Goal: Information Seeking & Learning: Find specific fact

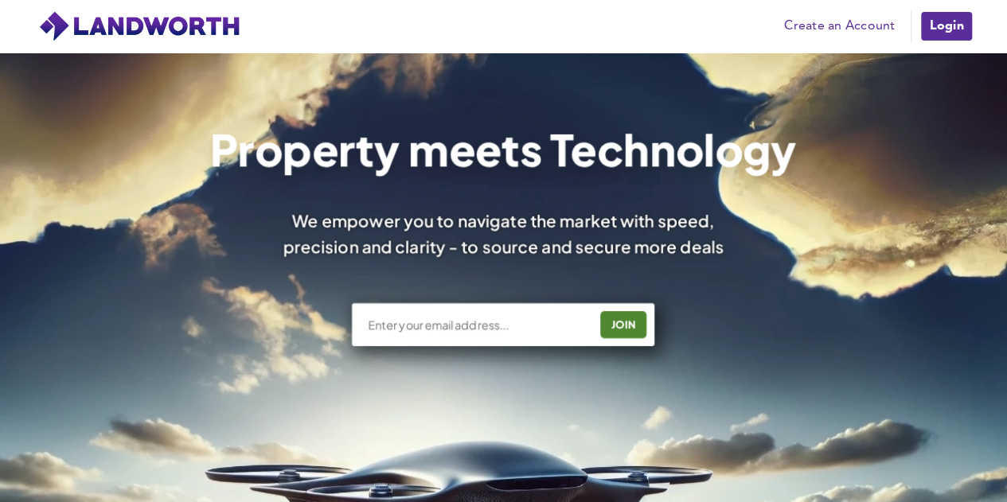
click at [942, 18] on link "Login" at bounding box center [945, 26] width 53 height 32
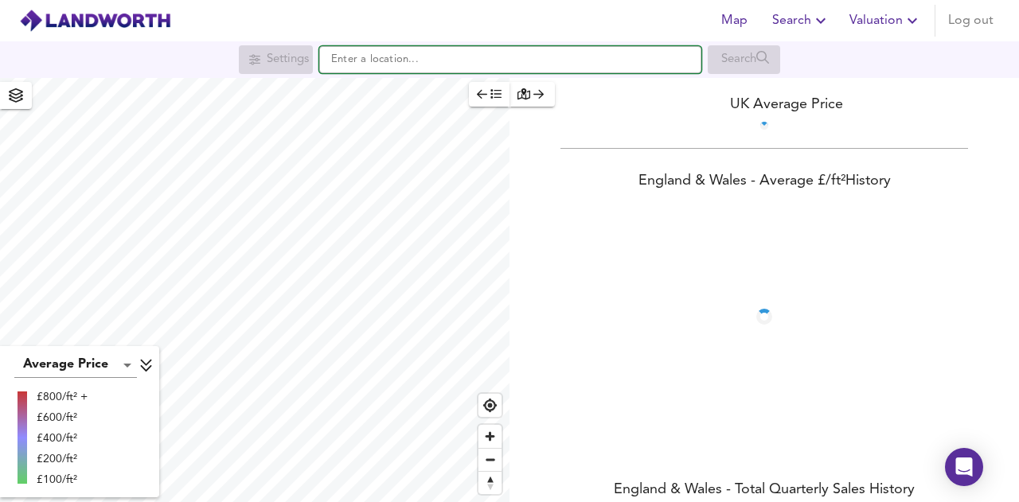
click at [353, 56] on input "text" at bounding box center [510, 59] width 382 height 27
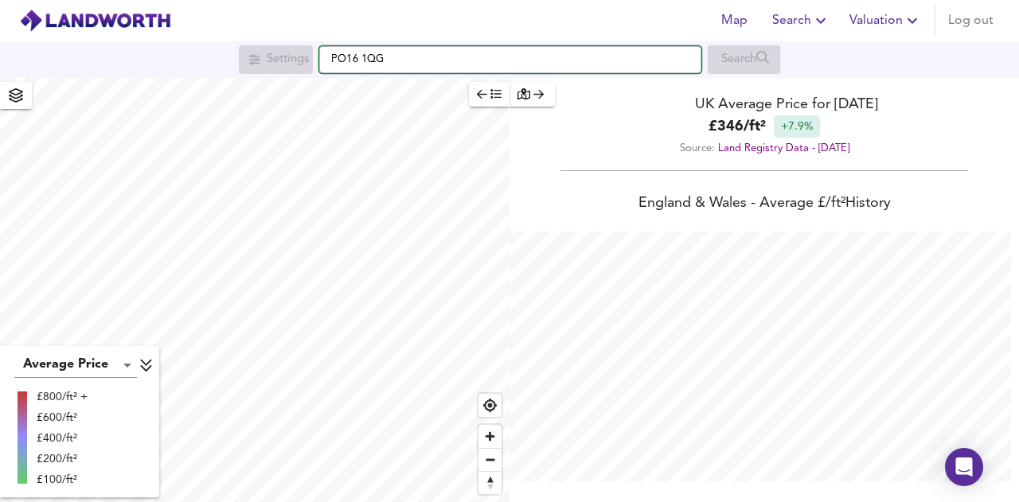
scroll to position [502, 1019]
click at [635, 66] on input "PO16 1QG" at bounding box center [510, 59] width 382 height 27
type input "PO16 1QG"
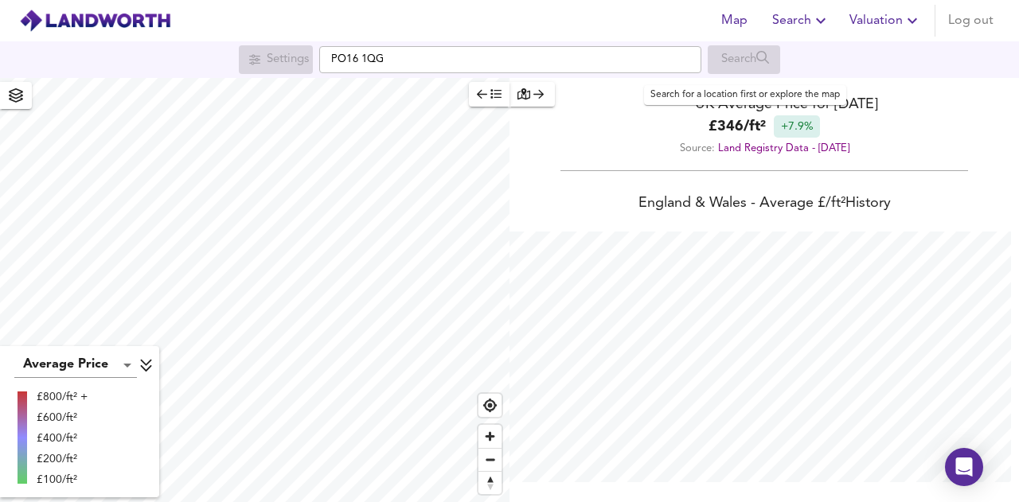
click at [727, 60] on div "Search" at bounding box center [744, 59] width 72 height 29
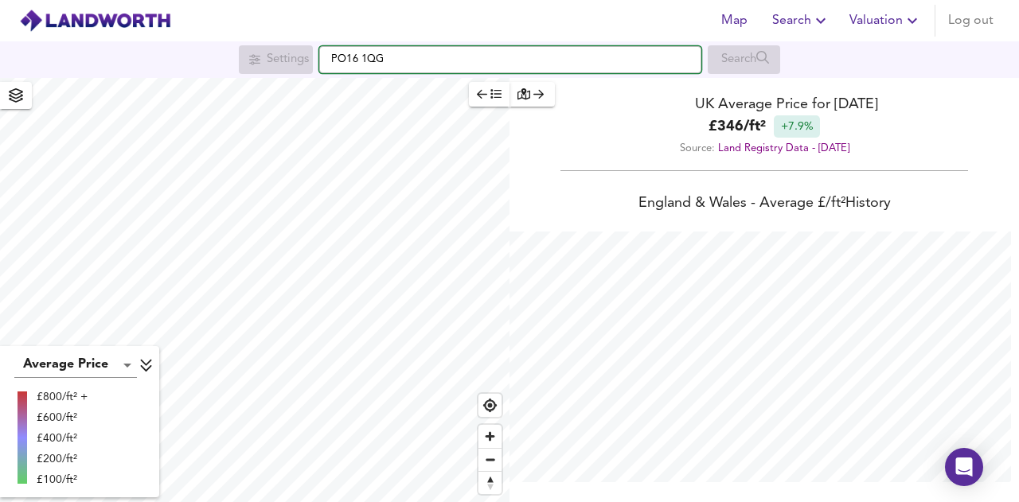
click at [427, 68] on input "PO16 1QG" at bounding box center [510, 59] width 382 height 27
click at [425, 64] on input "PO16 1QG" at bounding box center [510, 59] width 382 height 27
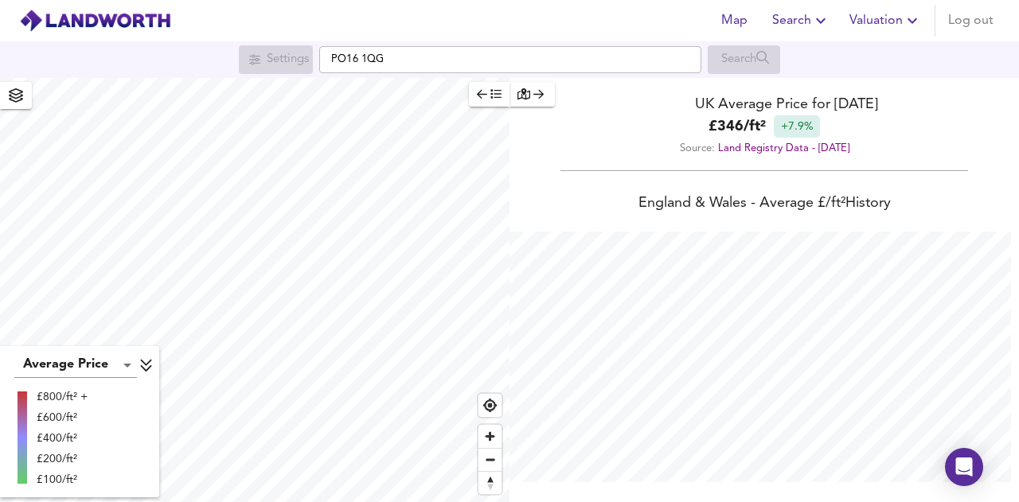
click at [738, 53] on div "Search" at bounding box center [744, 59] width 72 height 29
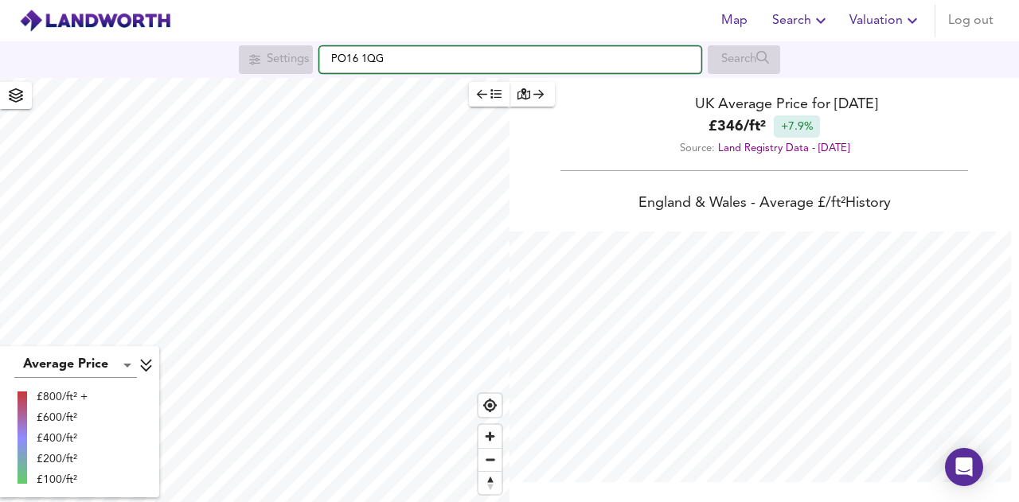
click at [358, 60] on input "PO16 1QG" at bounding box center [510, 59] width 382 height 27
click at [405, 60] on input "PO16 1QG" at bounding box center [510, 59] width 382 height 27
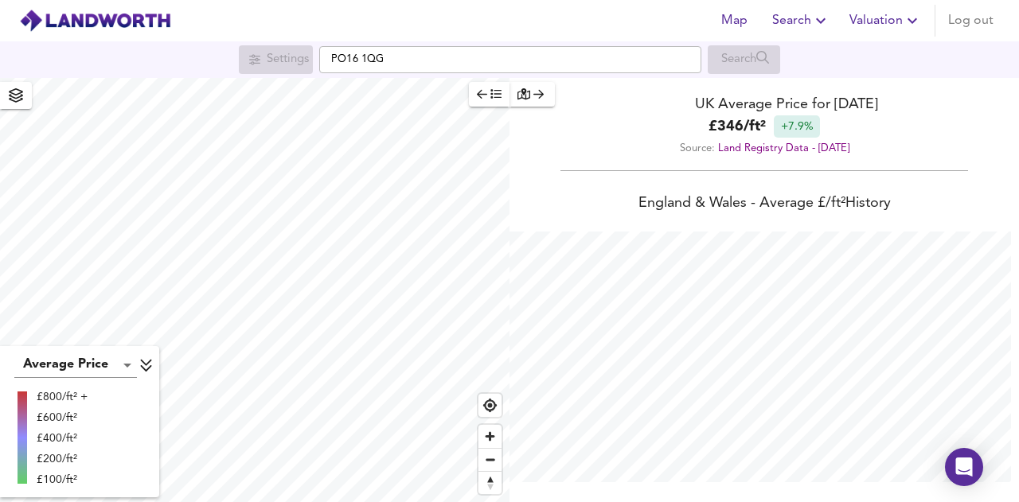
click at [525, 95] on icon "button" at bounding box center [523, 93] width 13 height 11
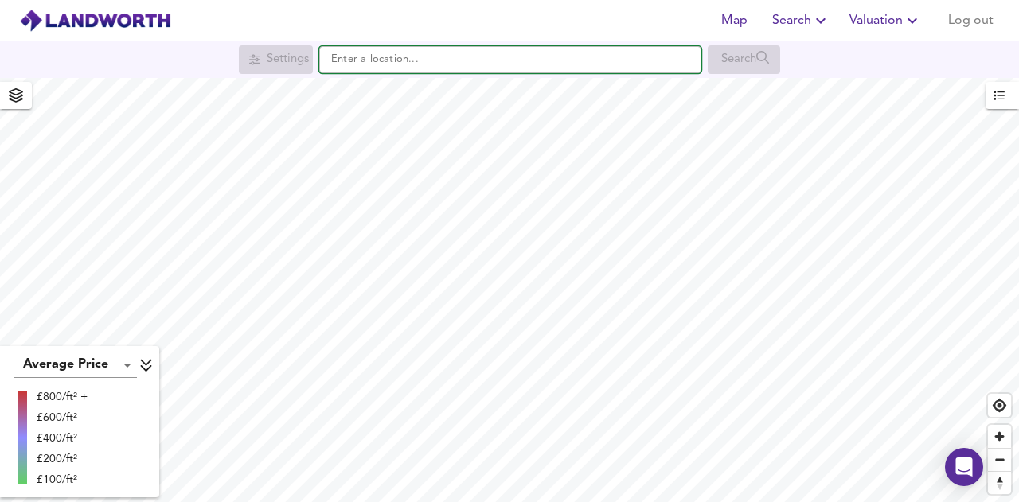
click at [427, 60] on input "text" at bounding box center [510, 59] width 382 height 27
click at [669, 61] on input "[STREET_ADDRESS]" at bounding box center [510, 59] width 382 height 27
drag, startPoint x: 466, startPoint y: 58, endPoint x: 88, endPoint y: 34, distance: 378.8
click at [88, 34] on div "Map Search Valuation Log out Settings [GEOGRAPHIC_DATA] 1QQ Search Average Pric…" at bounding box center [509, 251] width 1019 height 502
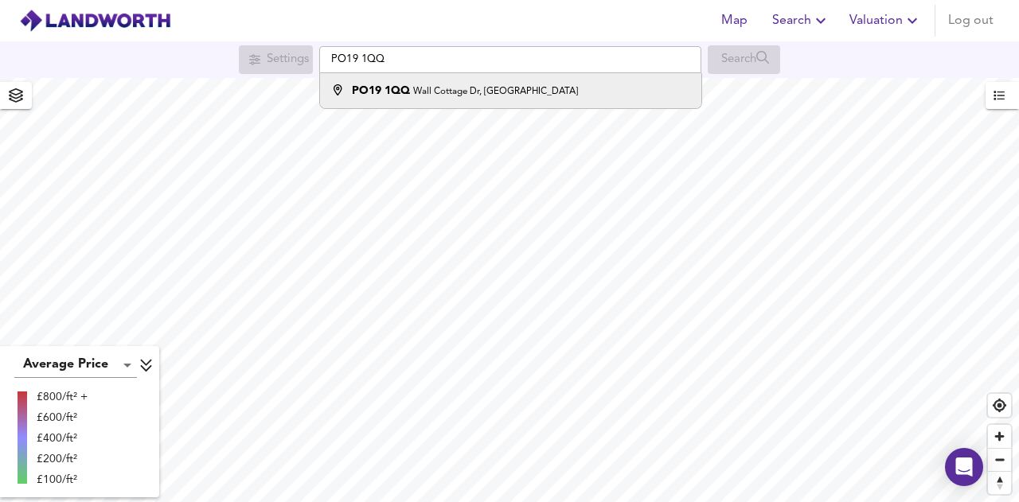
click at [443, 103] on li "PO19 [STREET_ADDRESS]" at bounding box center [510, 90] width 380 height 35
type input "[STREET_ADDRESS]"
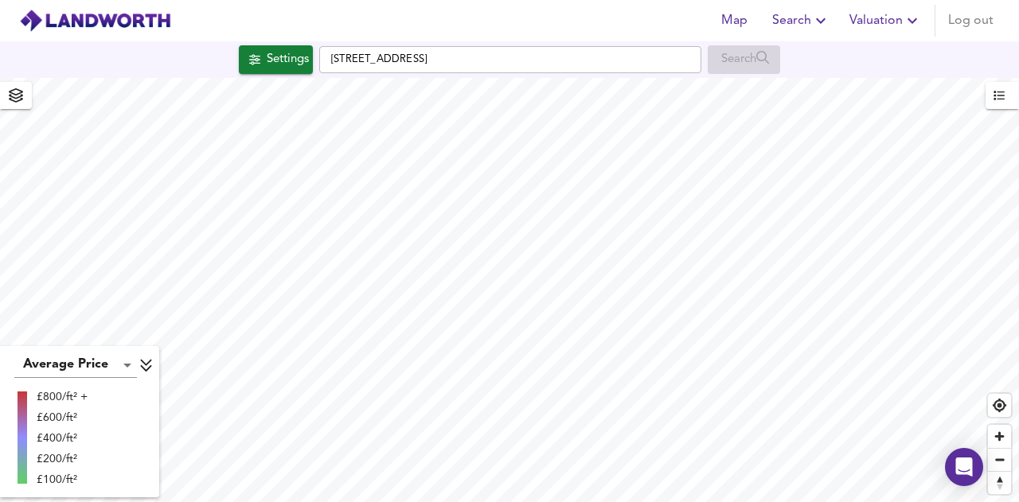
checkbox input "false"
checkbox input "true"
